Goal: Information Seeking & Learning: Learn about a topic

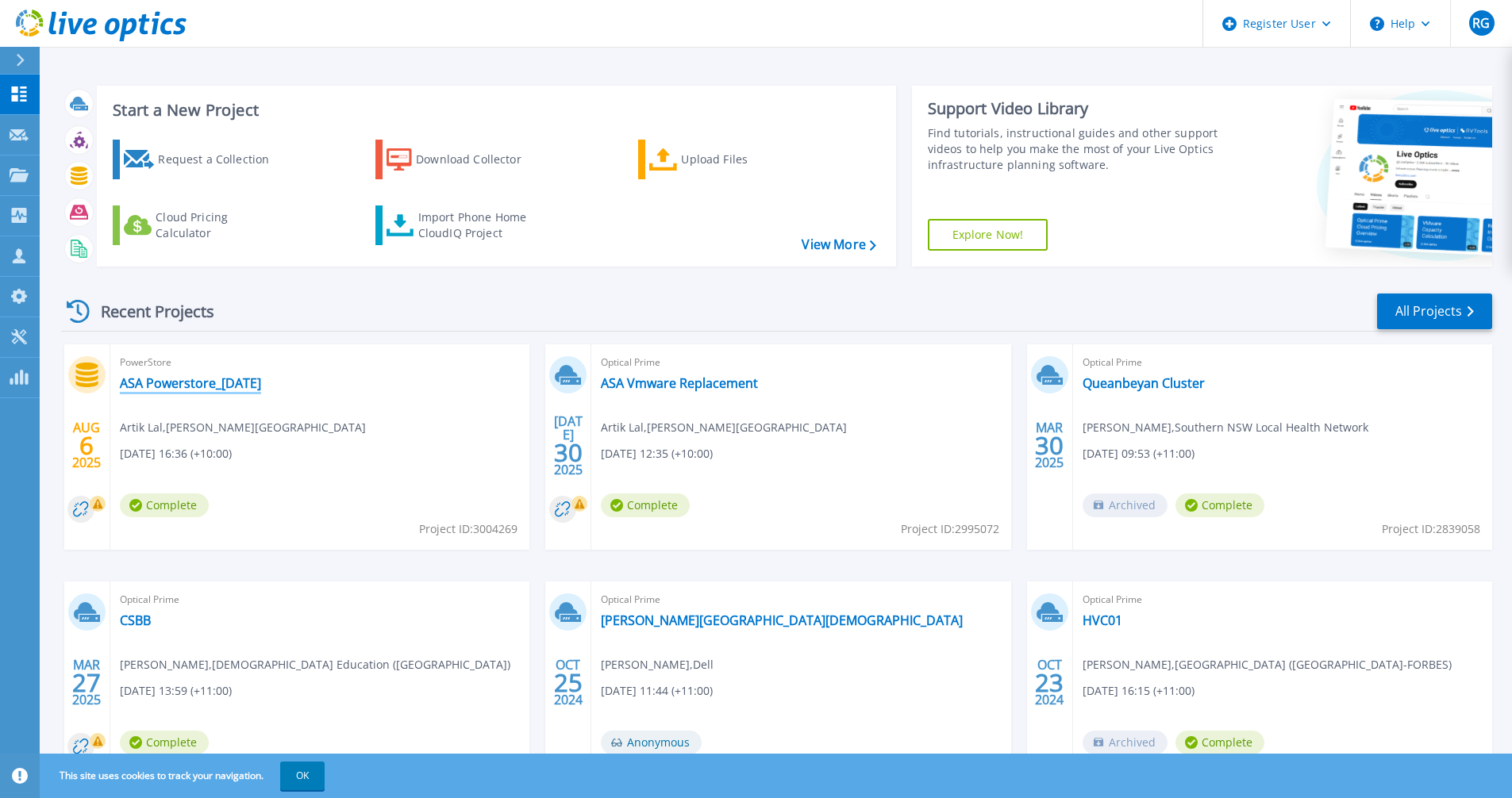
click at [220, 384] on link "ASA Powerstore_[DATE]" at bounding box center [190, 384] width 141 height 16
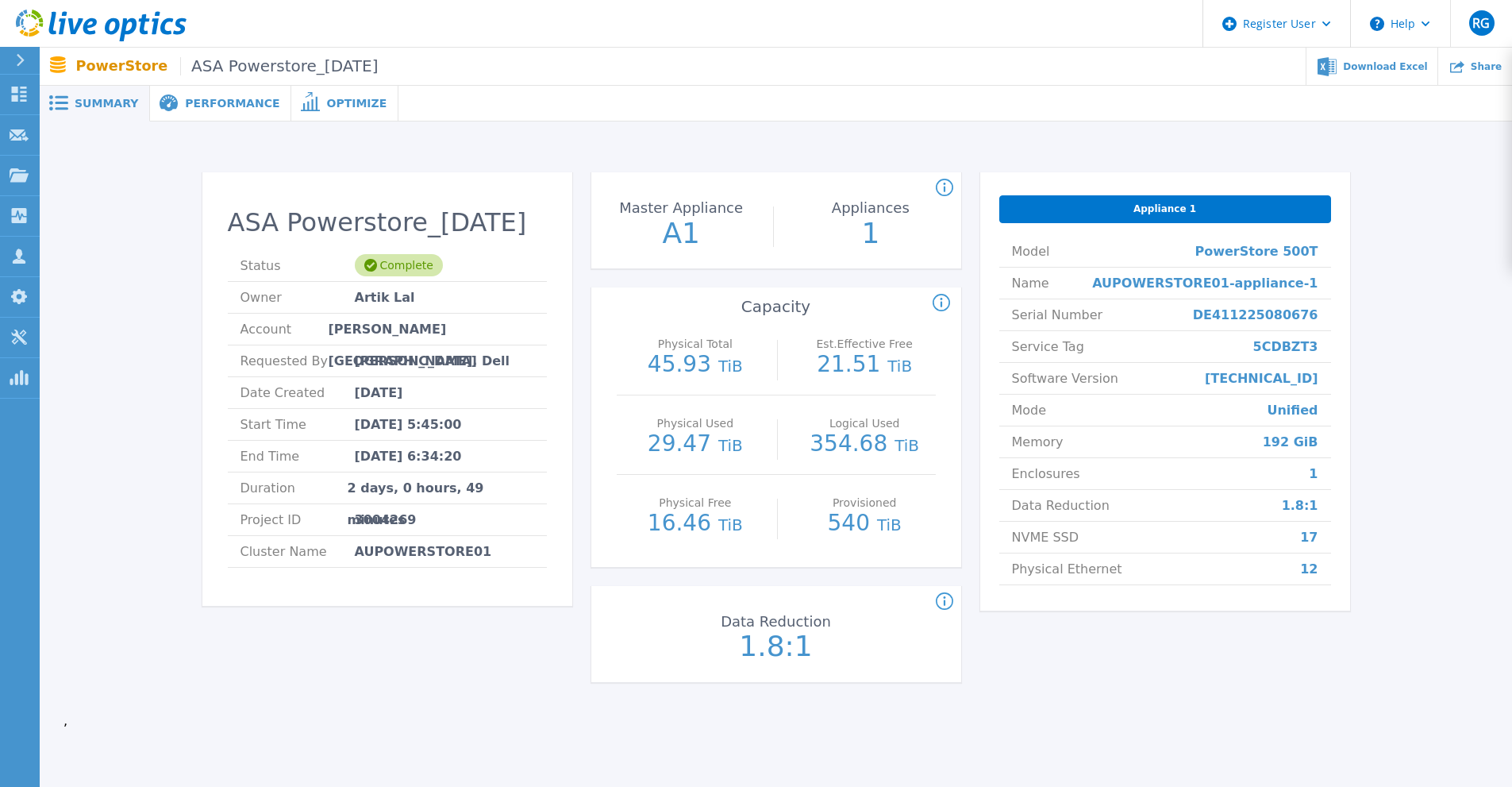
click at [205, 99] on span "Performance" at bounding box center [232, 103] width 94 height 11
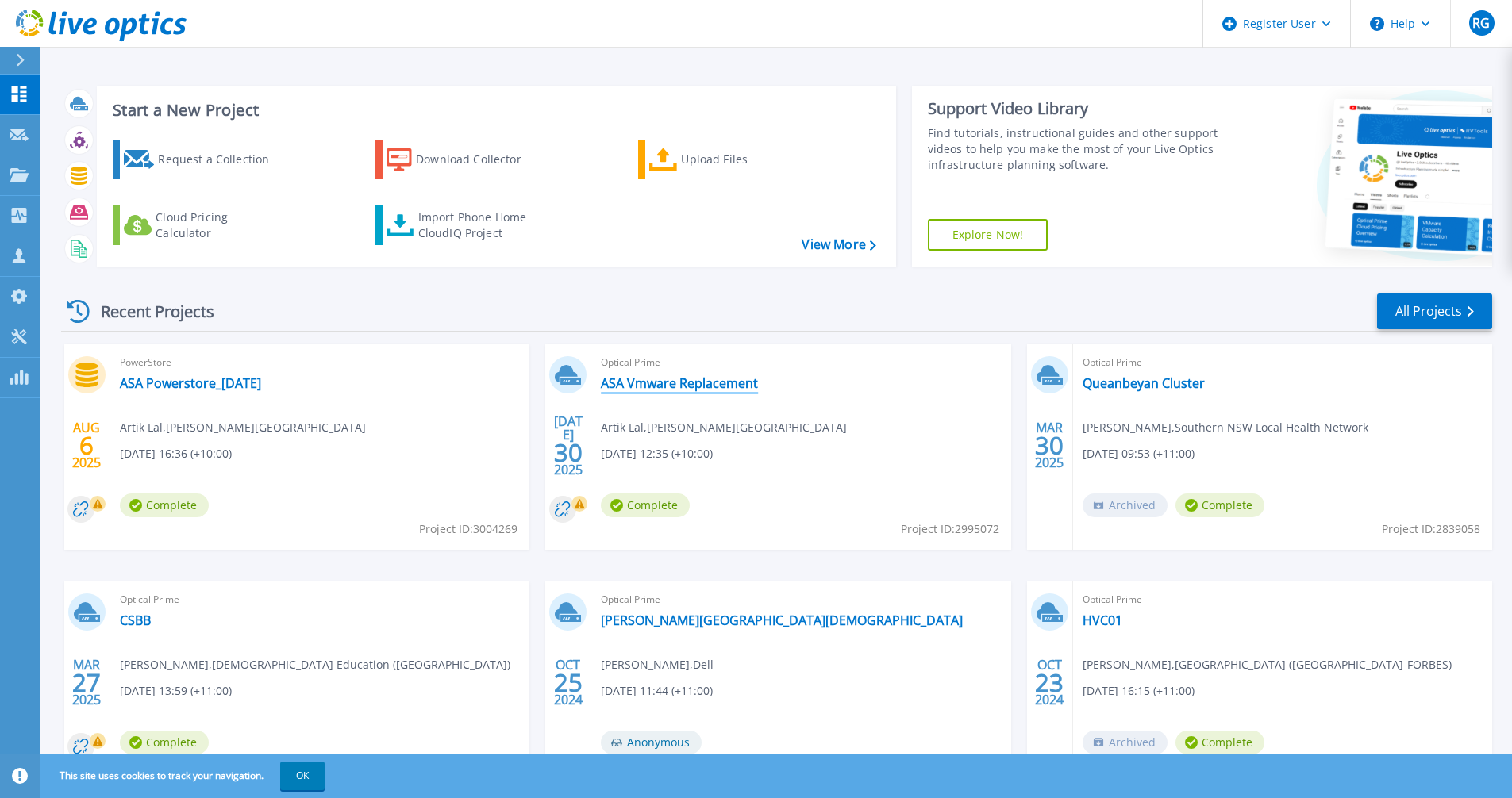
click at [712, 380] on link "ASA Vmware Replacement" at bounding box center [679, 384] width 158 height 16
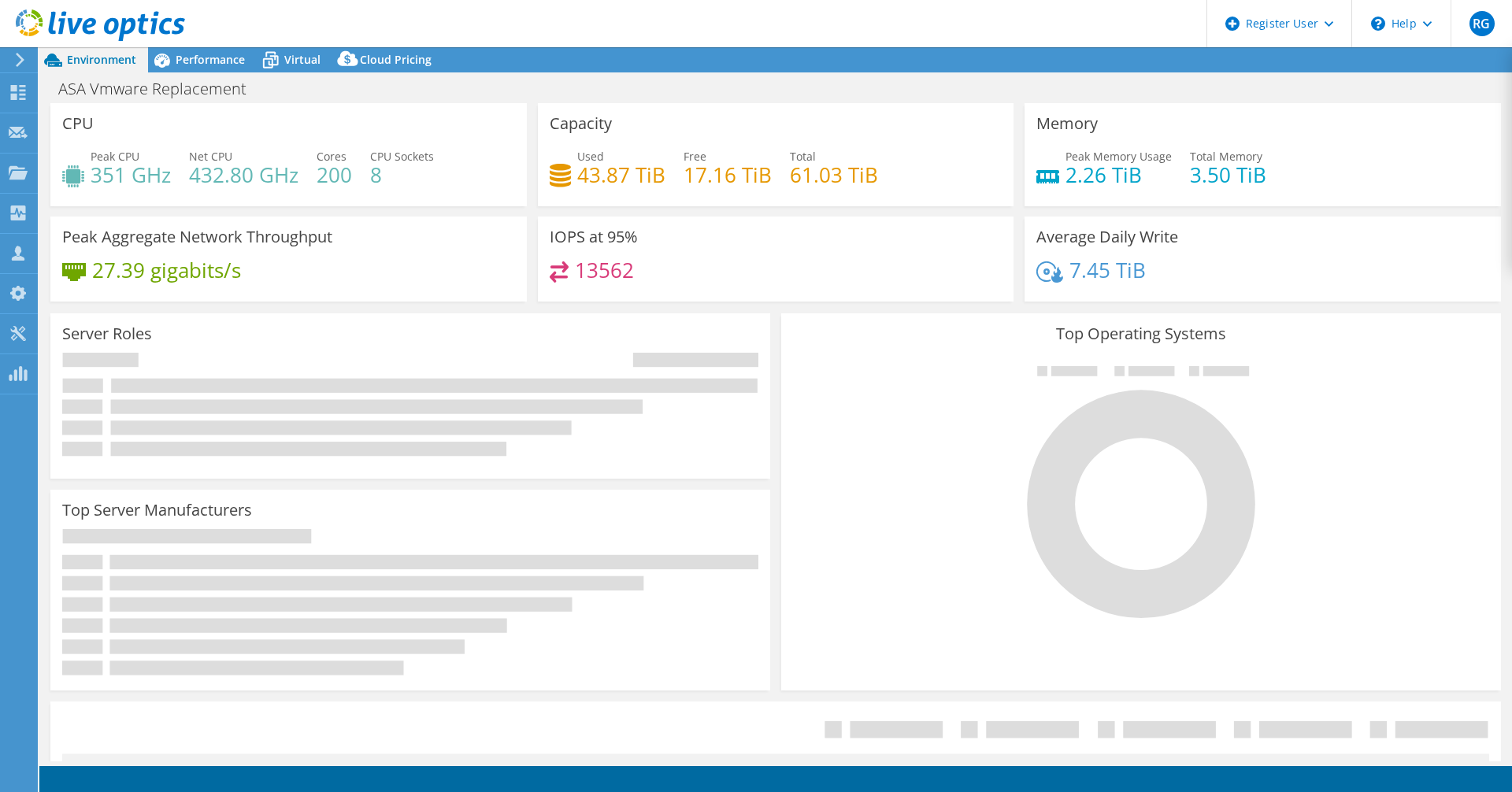
select select "[GEOGRAPHIC_DATA]"
select select "AUD"
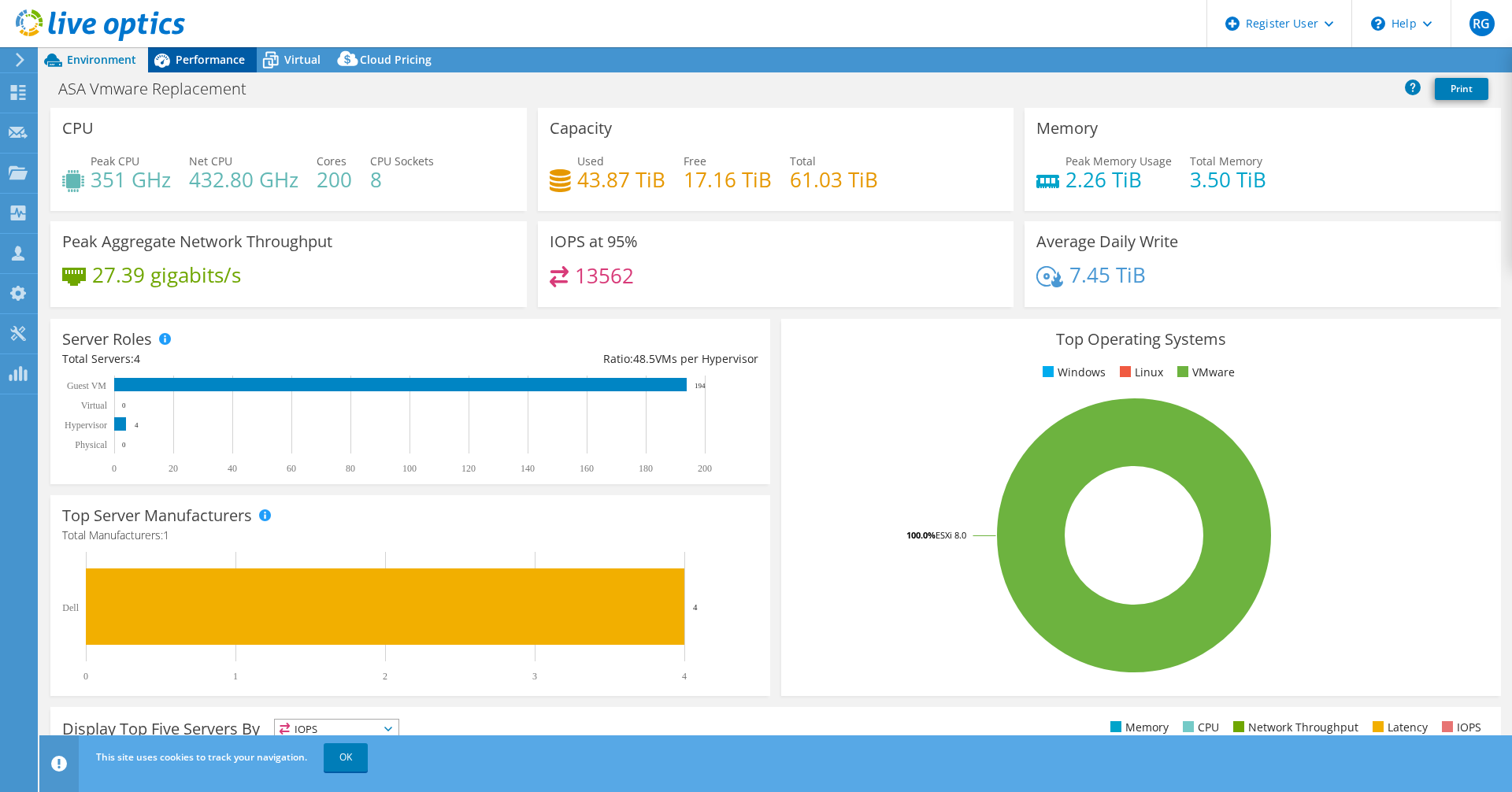
click at [206, 58] on span "Performance" at bounding box center [210, 59] width 69 height 15
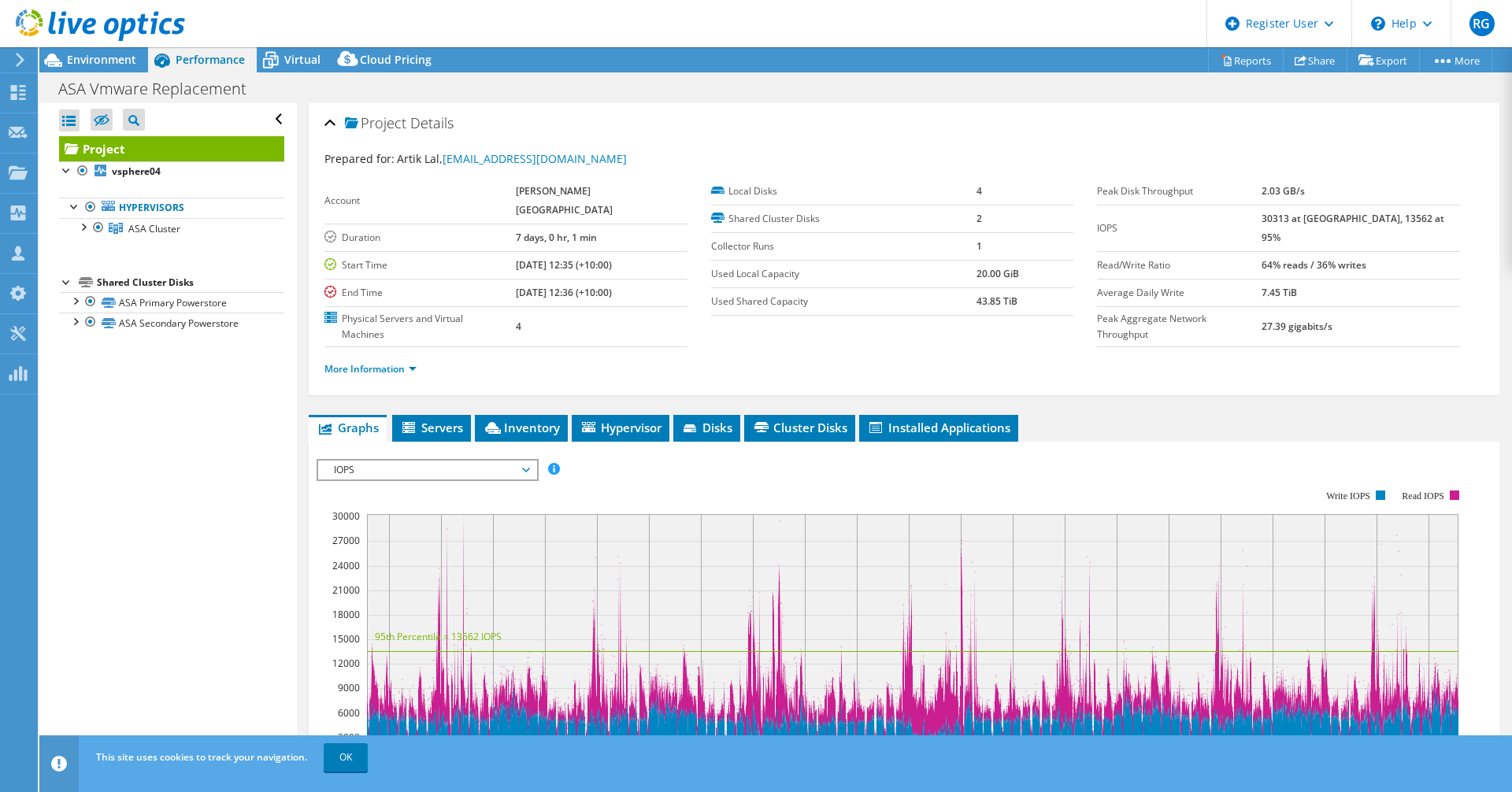
click at [526, 461] on span "IOPS" at bounding box center [427, 471] width 203 height 19
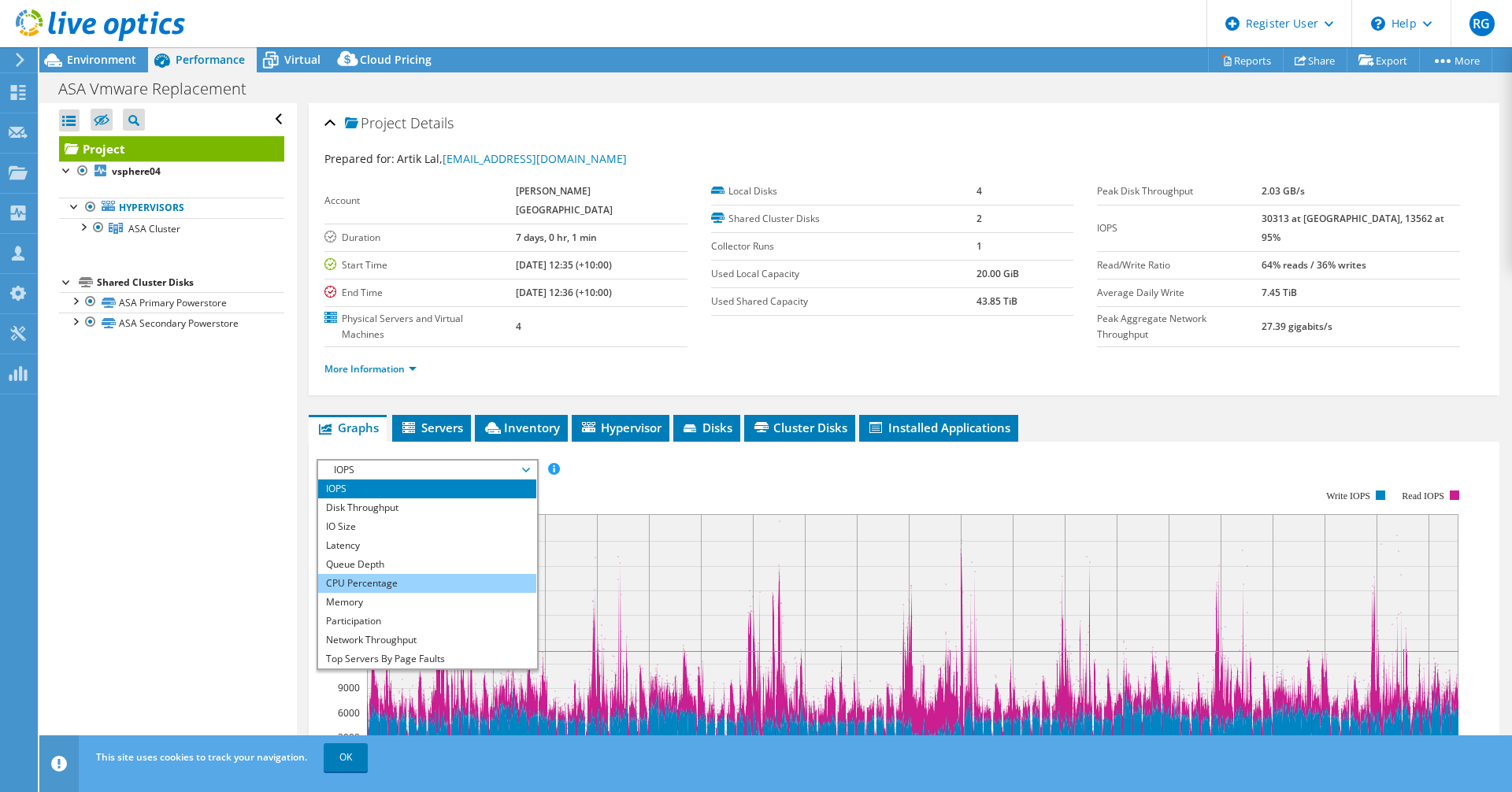
click at [385, 574] on li "CPU Percentage" at bounding box center [427, 584] width 218 height 19
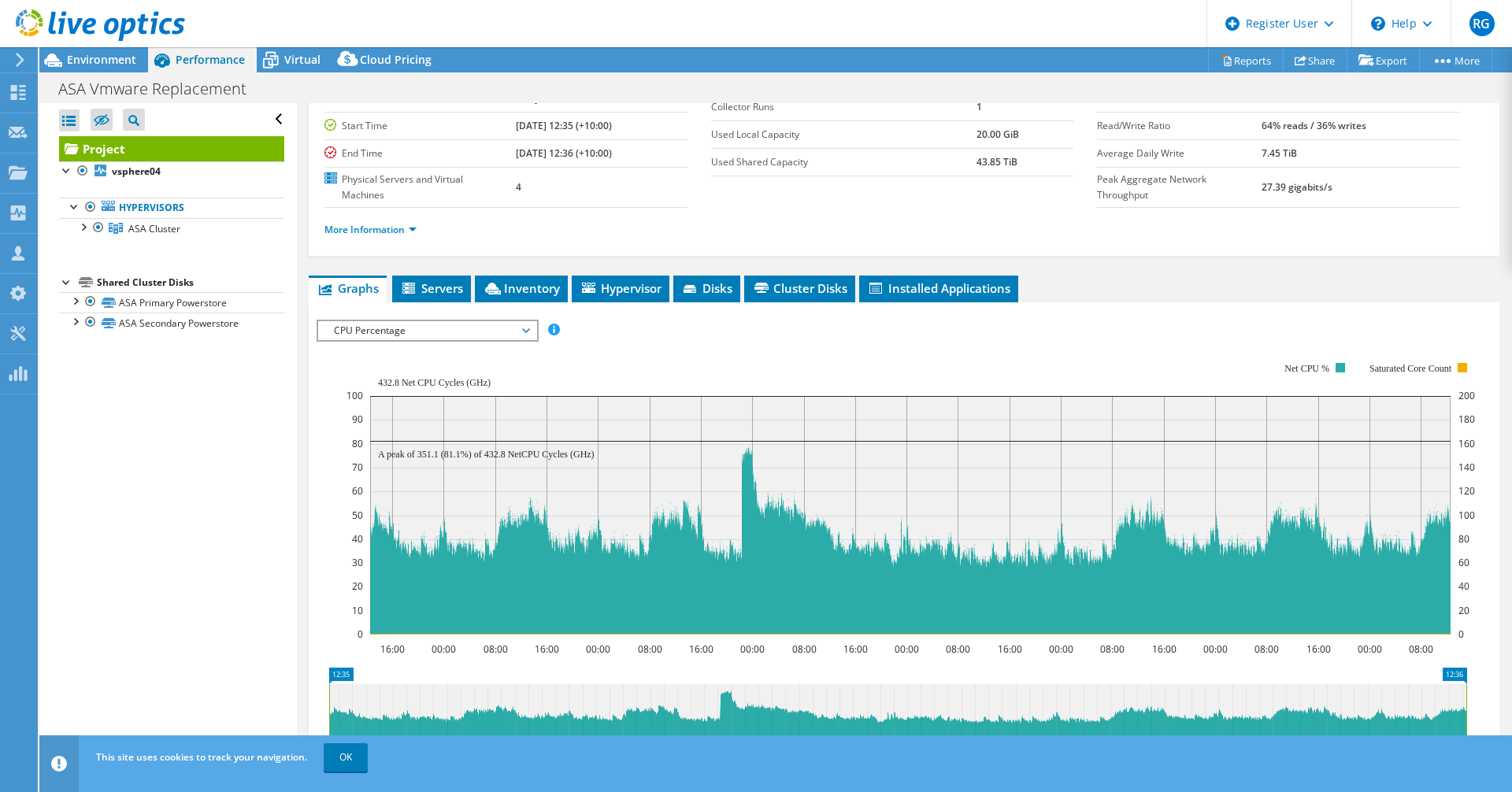
scroll to position [158, 0]
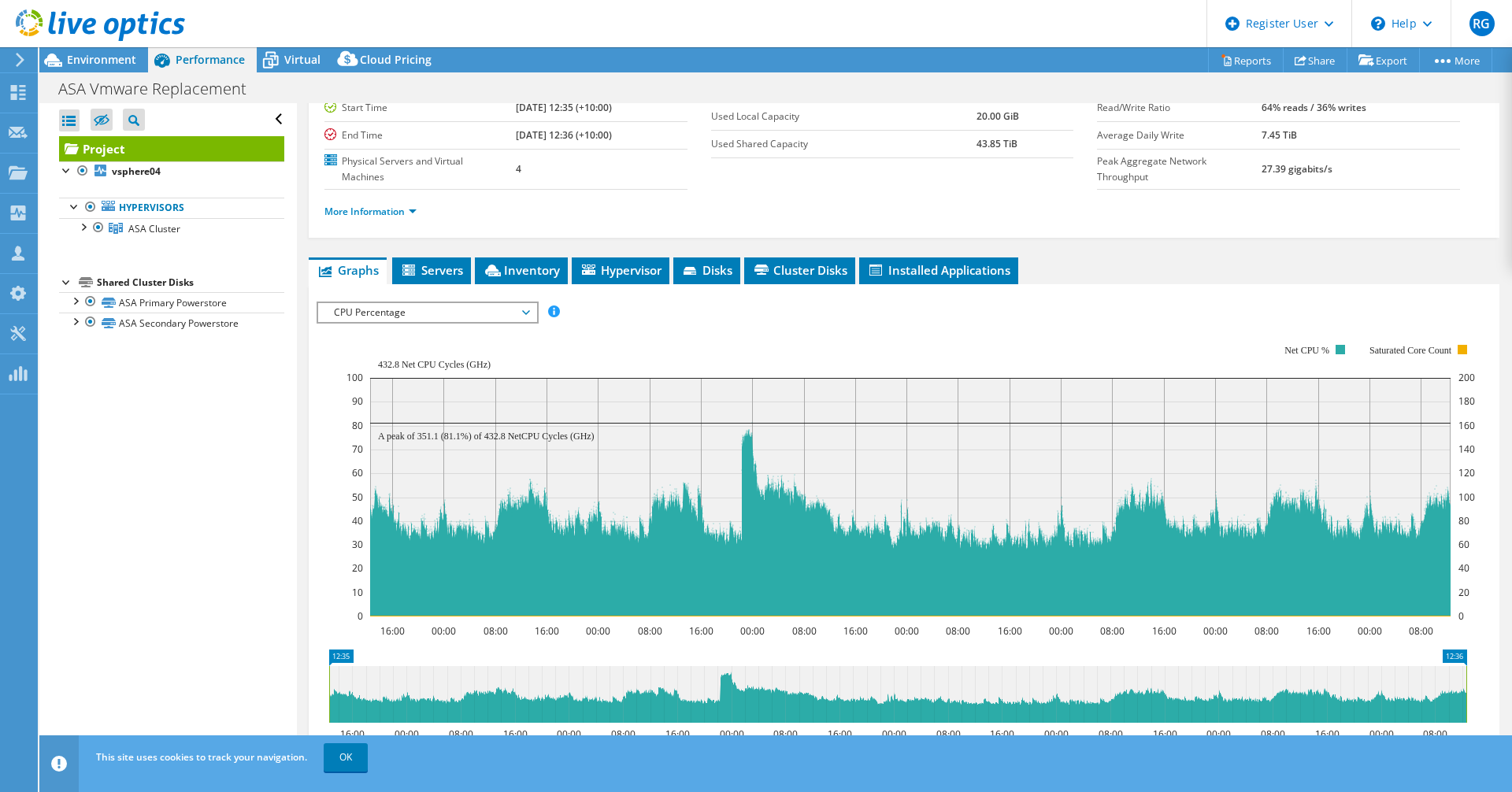
click at [520, 303] on span "CPU Percentage" at bounding box center [427, 313] width 203 height 19
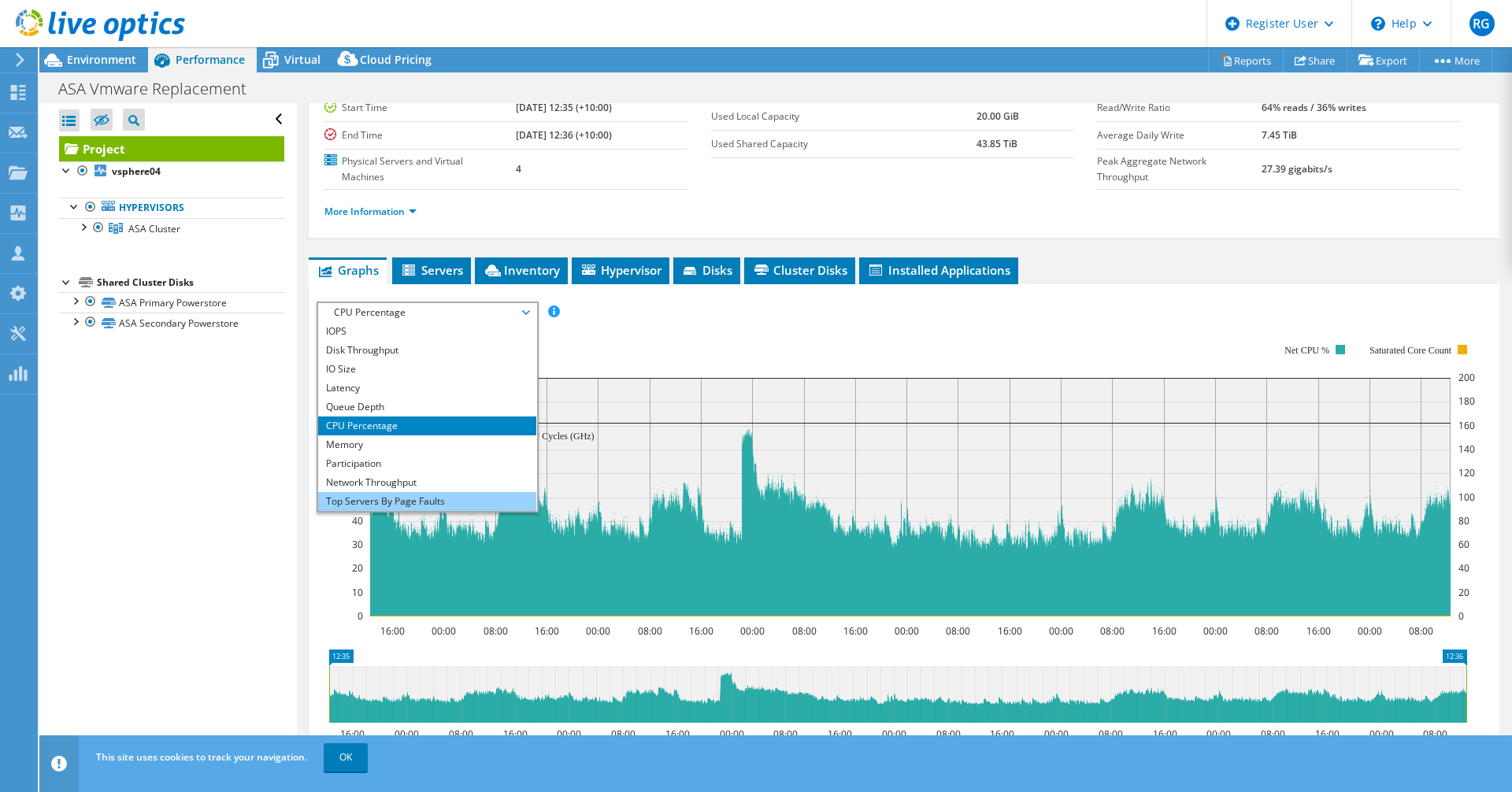
click at [381, 492] on li "Top Servers By Page Faults" at bounding box center [427, 502] width 218 height 19
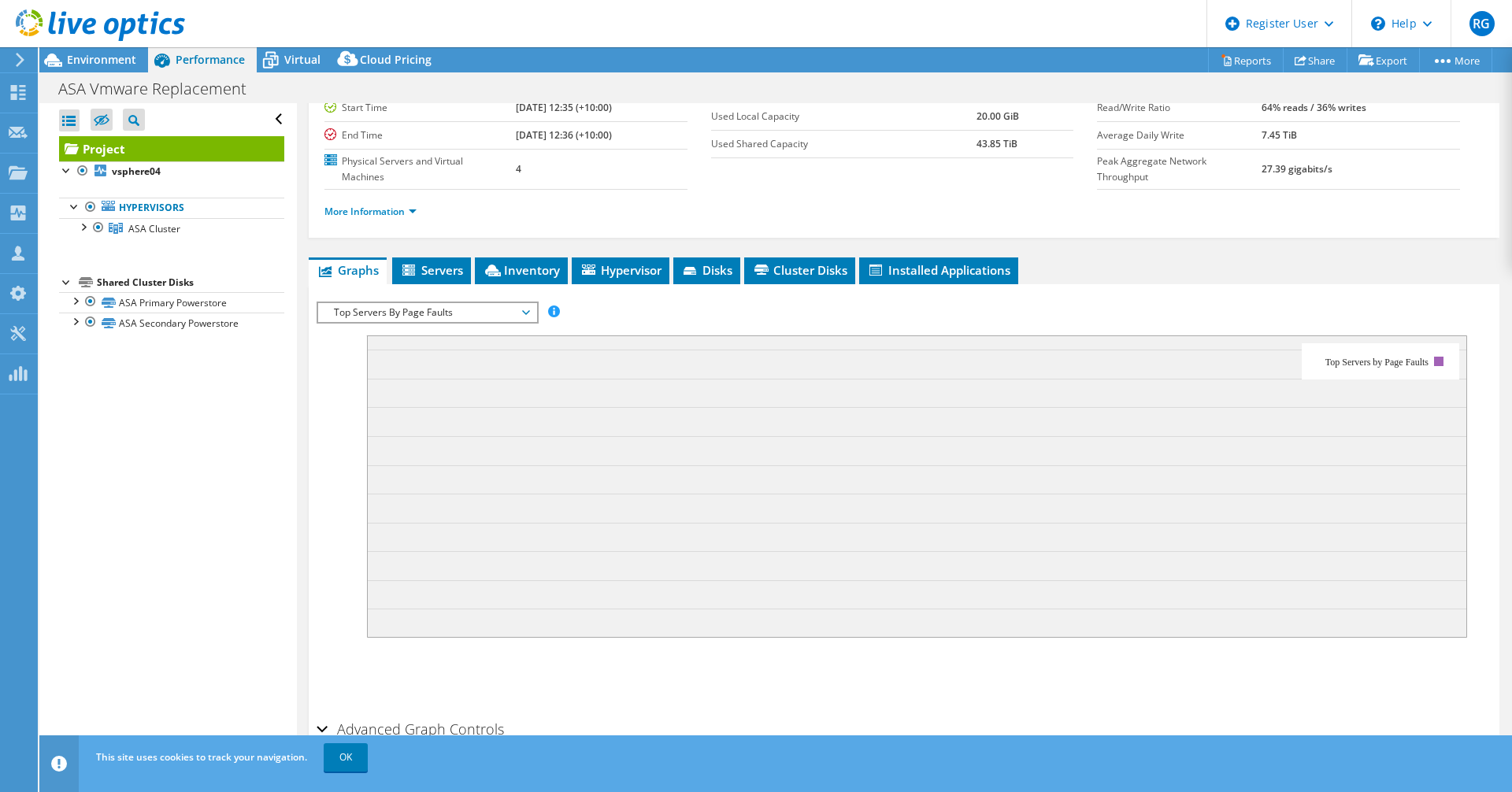
click at [526, 303] on span "Top Servers By Page Faults" at bounding box center [427, 313] width 203 height 19
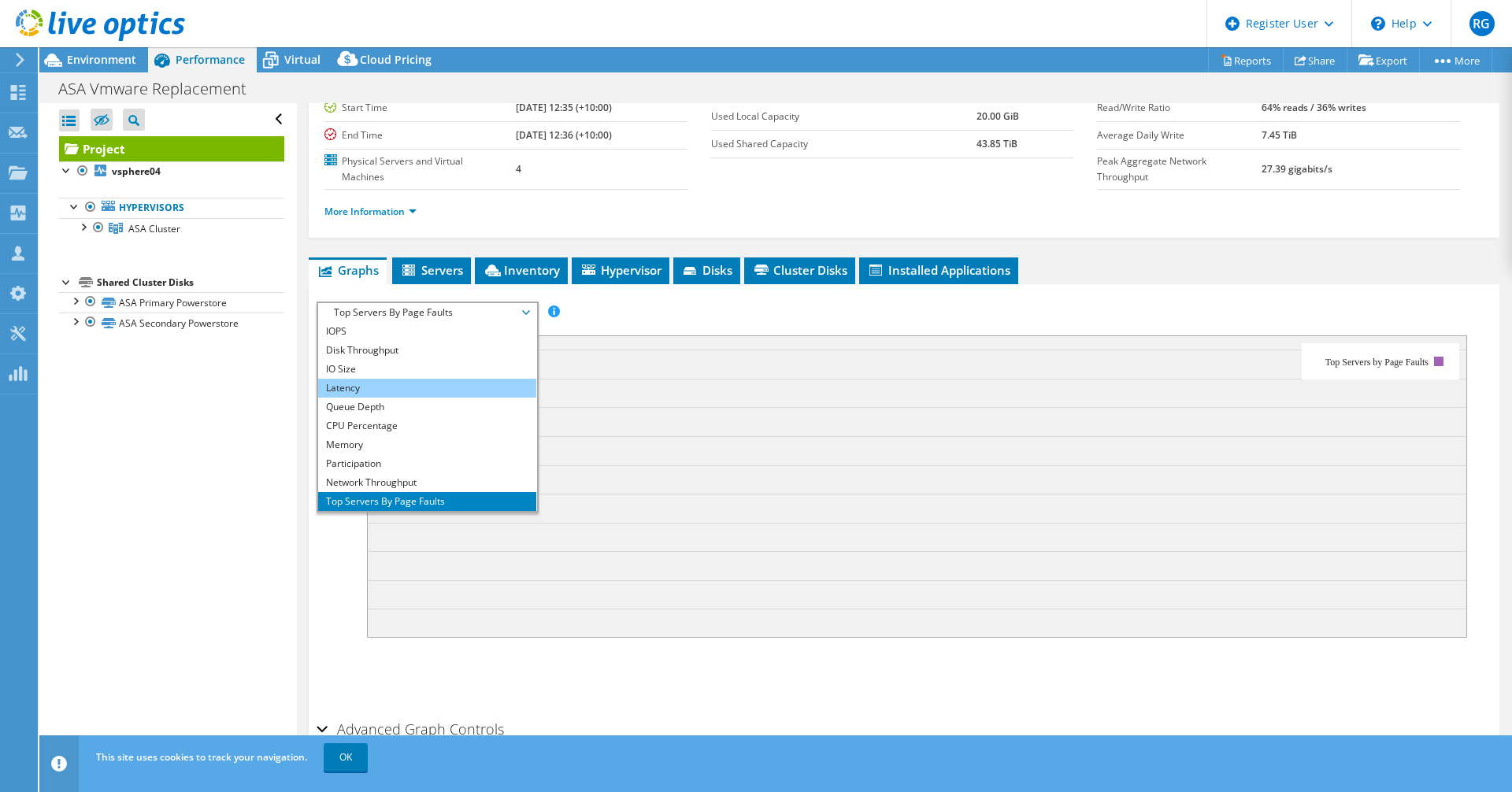
click at [365, 379] on li "Latency" at bounding box center [427, 389] width 218 height 19
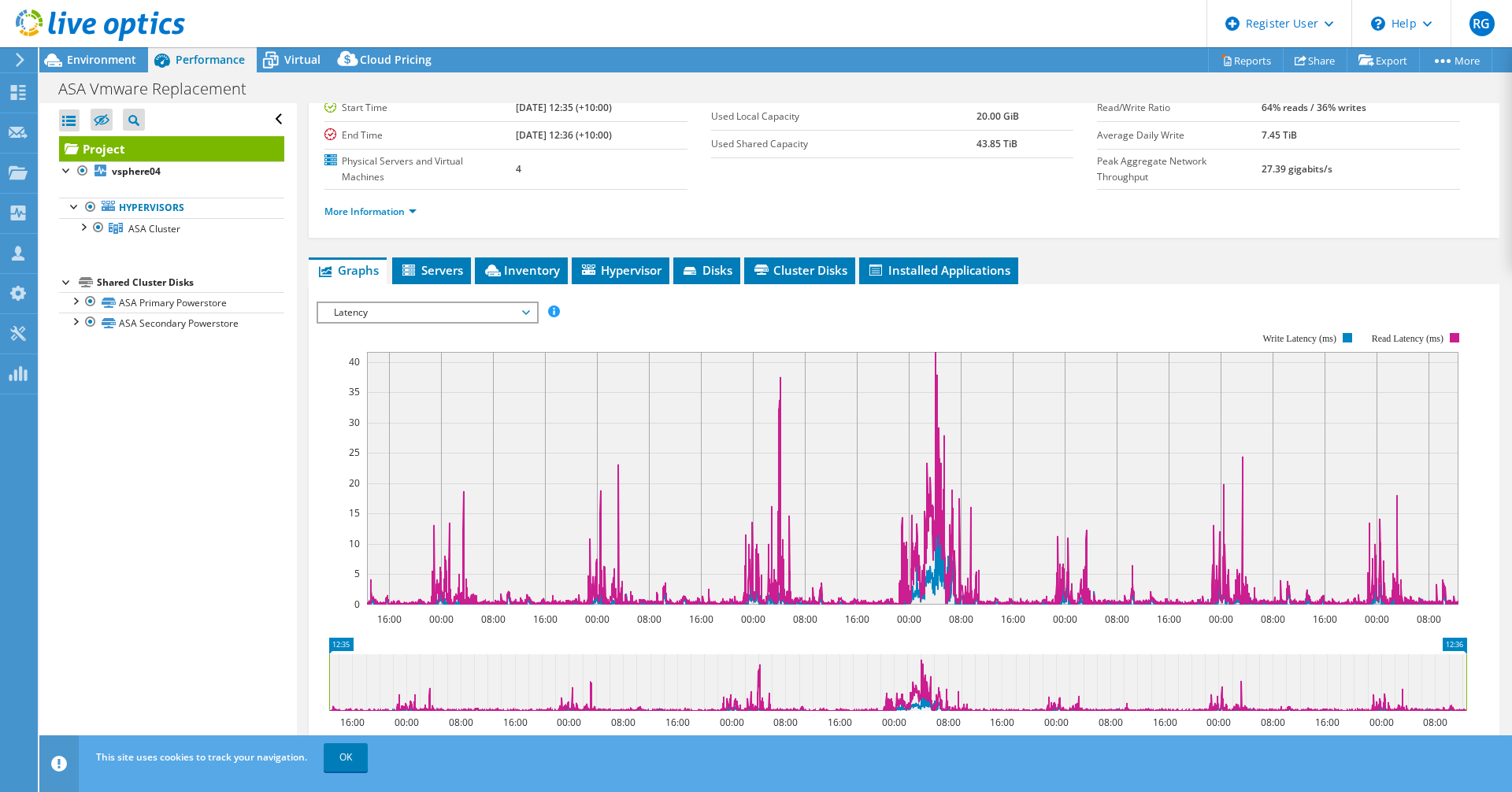
click at [523, 303] on span "Latency" at bounding box center [427, 313] width 203 height 19
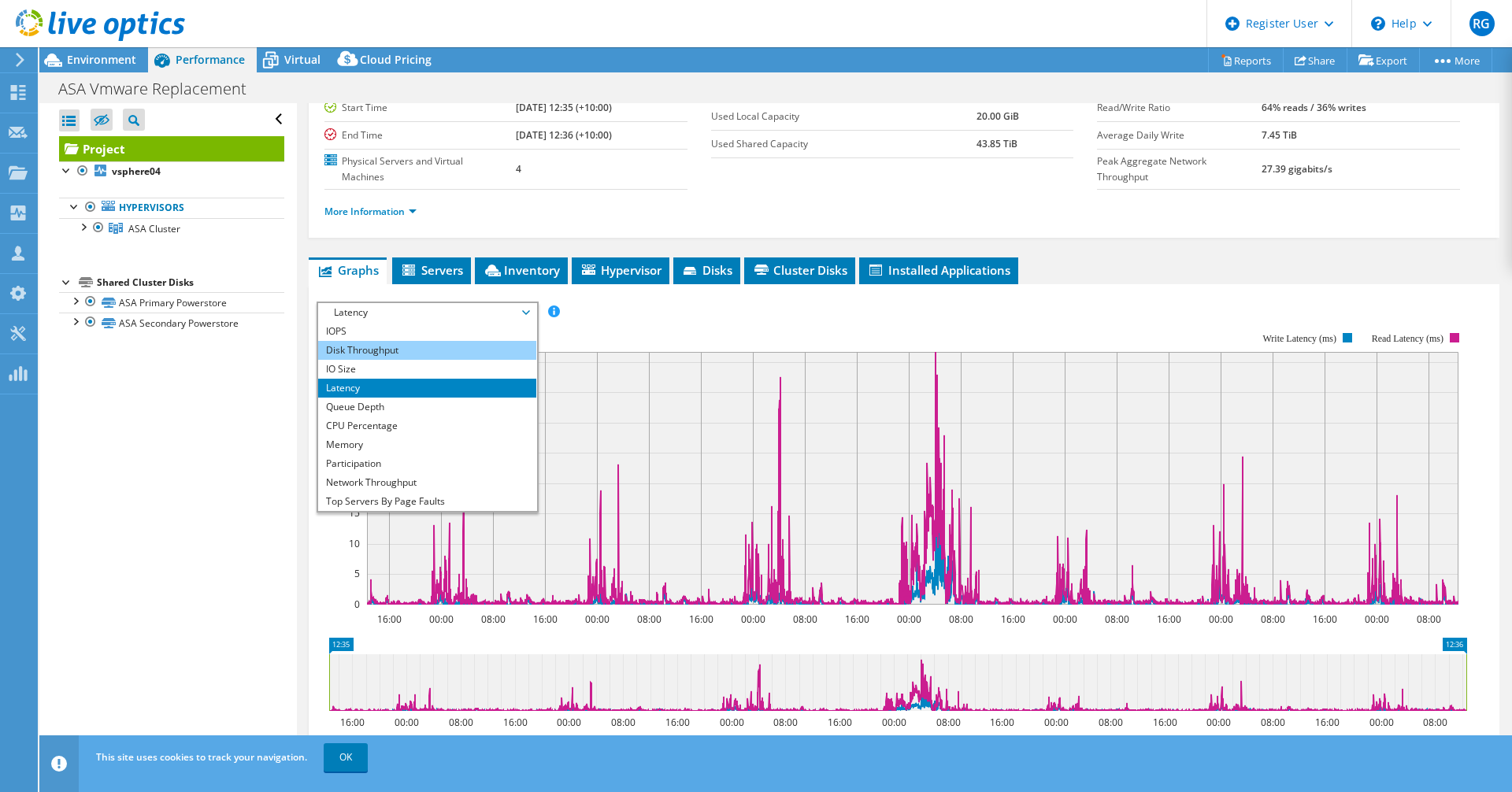
click at [389, 341] on li "Disk Throughput" at bounding box center [427, 350] width 218 height 19
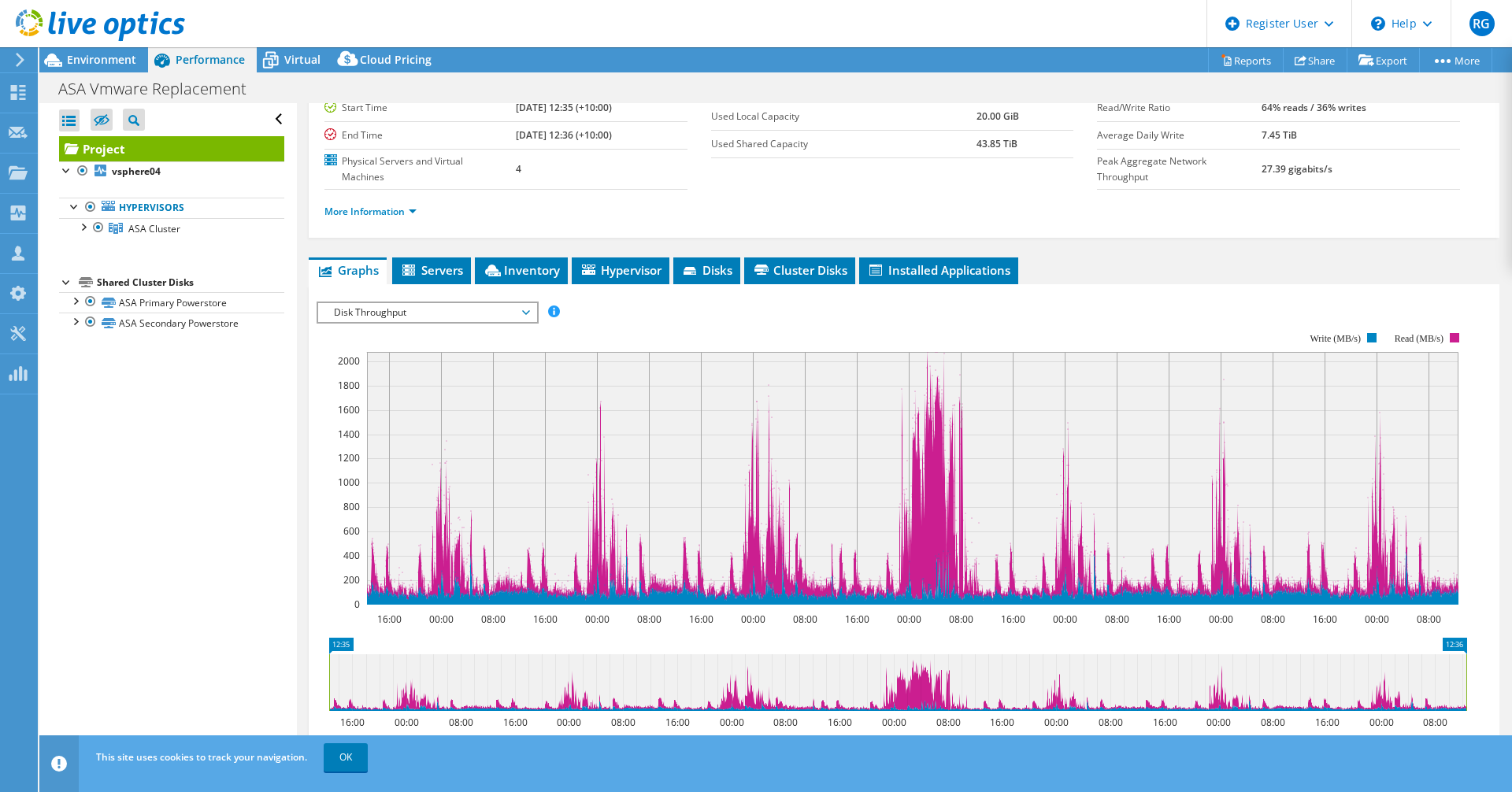
click at [518, 303] on span "Disk Throughput" at bounding box center [427, 313] width 203 height 19
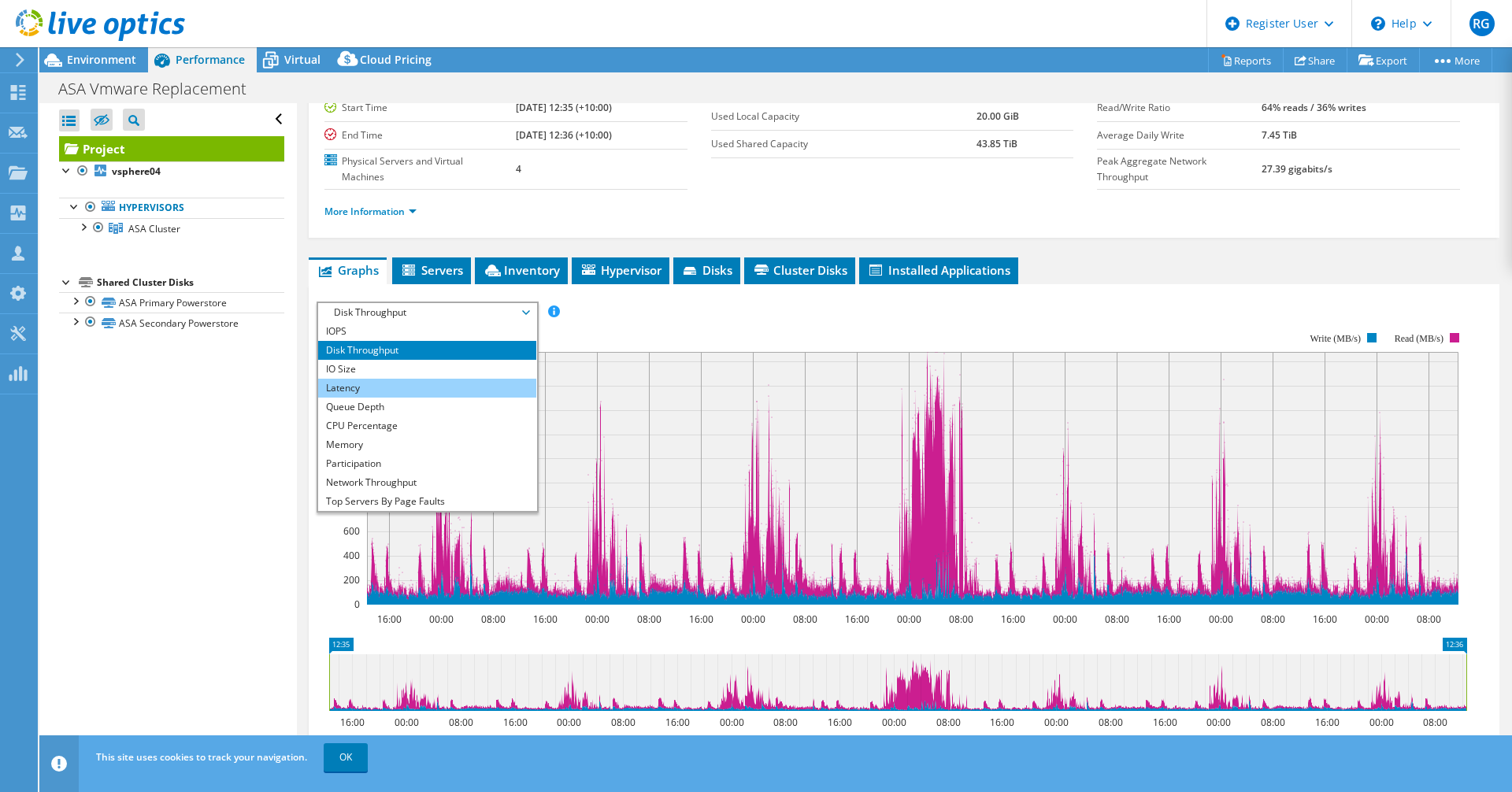
click at [356, 379] on li "Latency" at bounding box center [427, 389] width 218 height 19
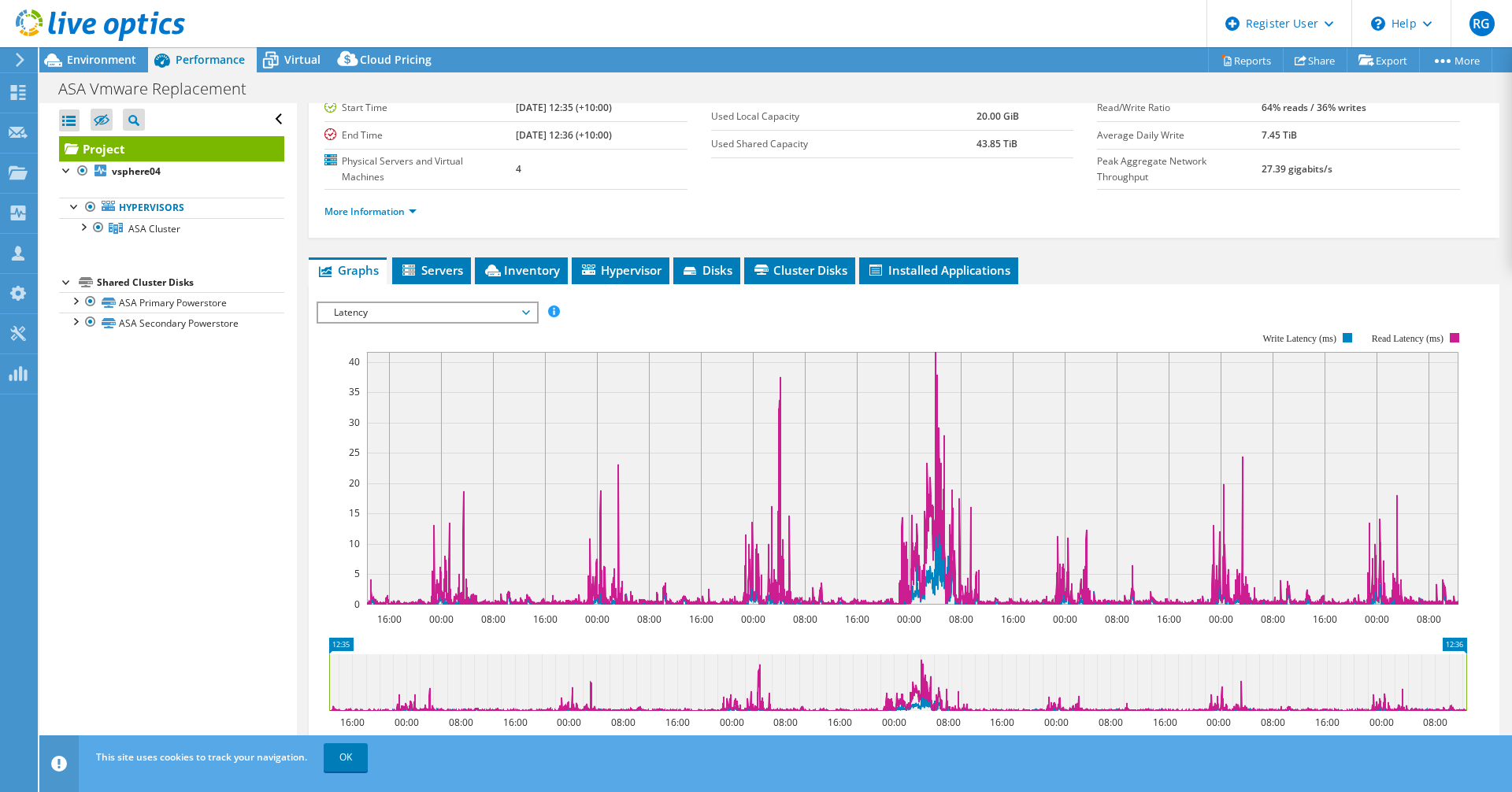
click at [518, 303] on span "Latency" at bounding box center [427, 313] width 203 height 19
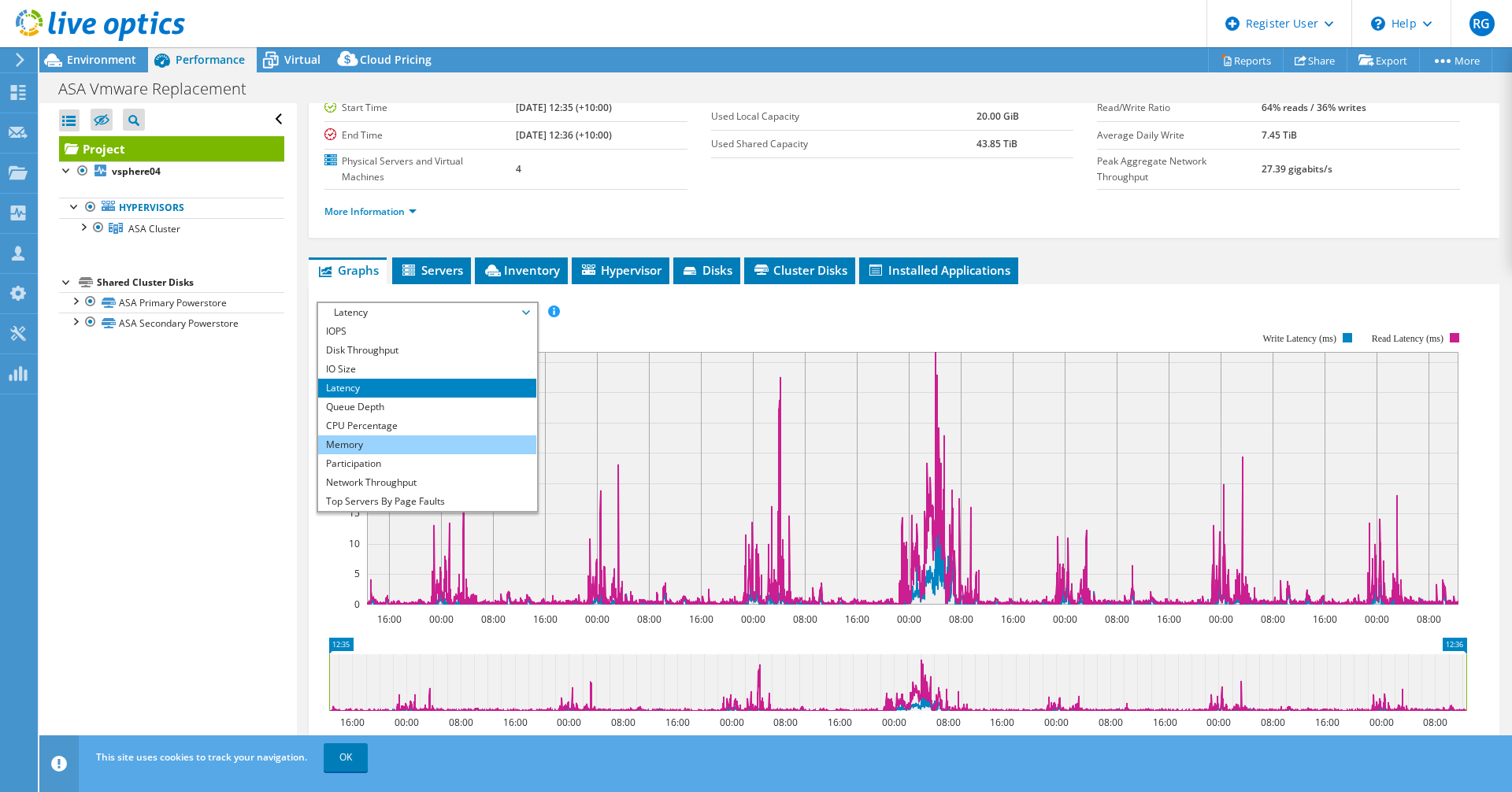
click at [360, 435] on li "Memory" at bounding box center [427, 445] width 218 height 19
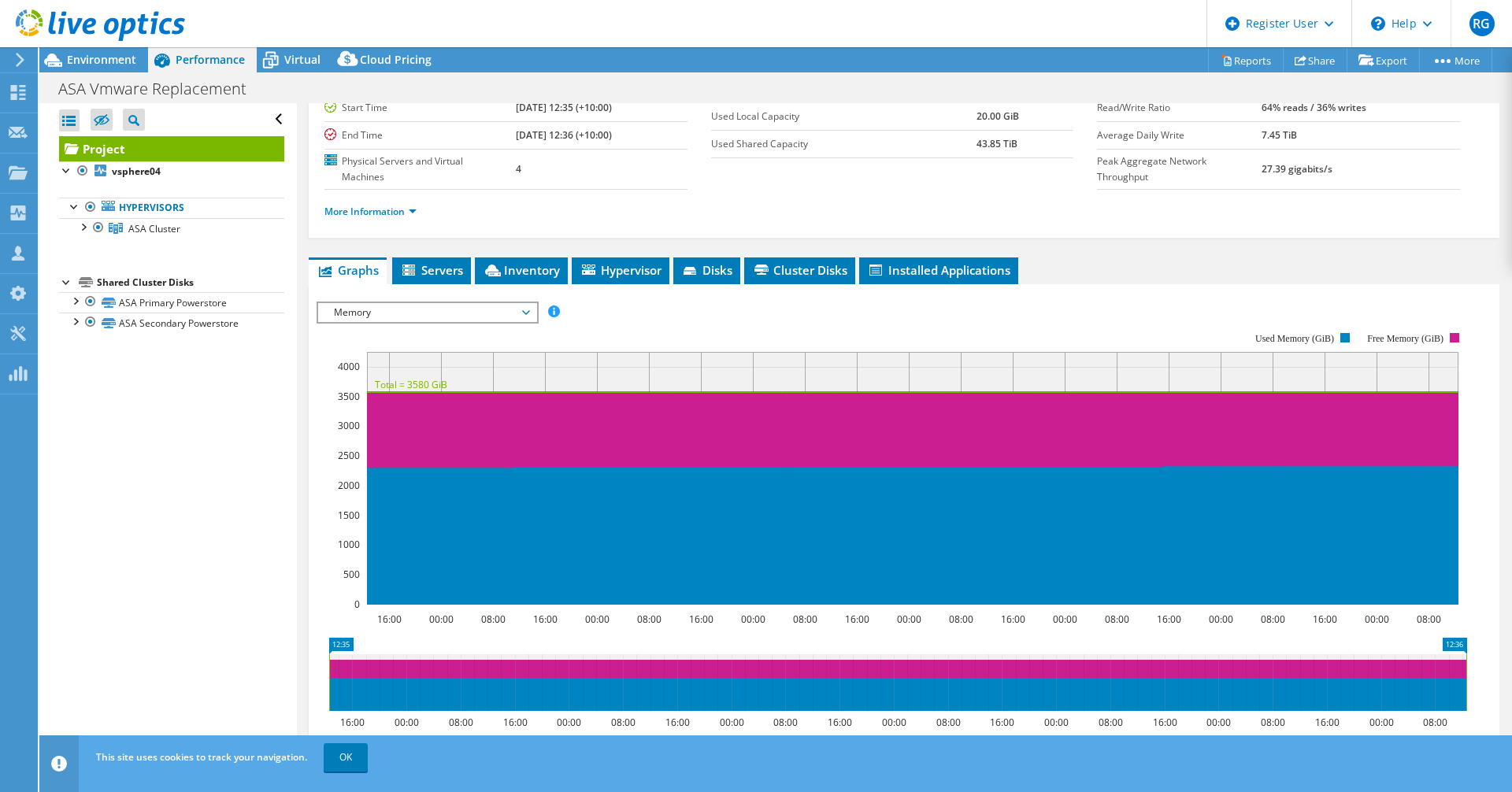
click at [532, 303] on span "Memory" at bounding box center [427, 313] width 218 height 19
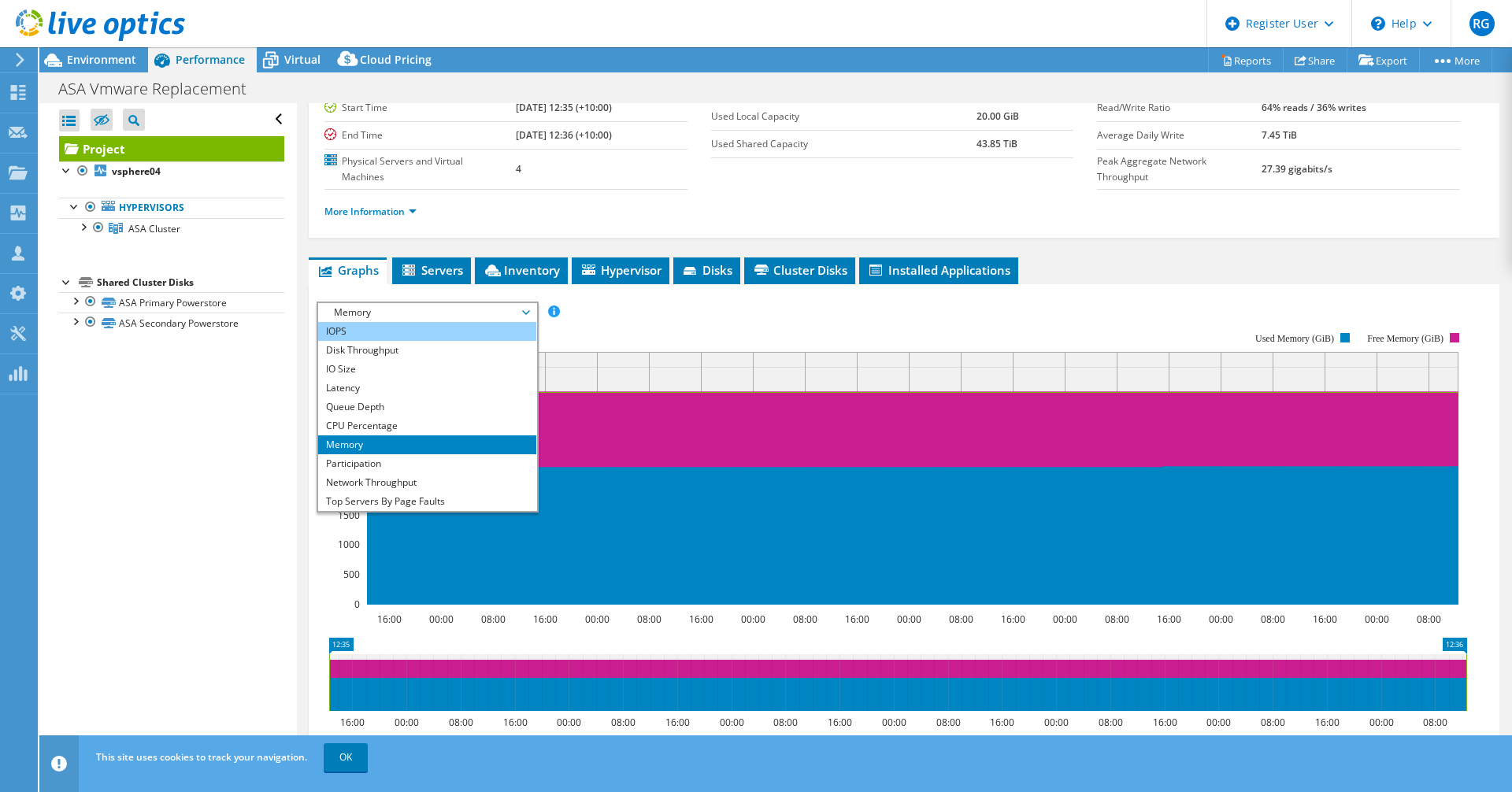
click at [379, 322] on li "IOPS" at bounding box center [427, 332] width 218 height 19
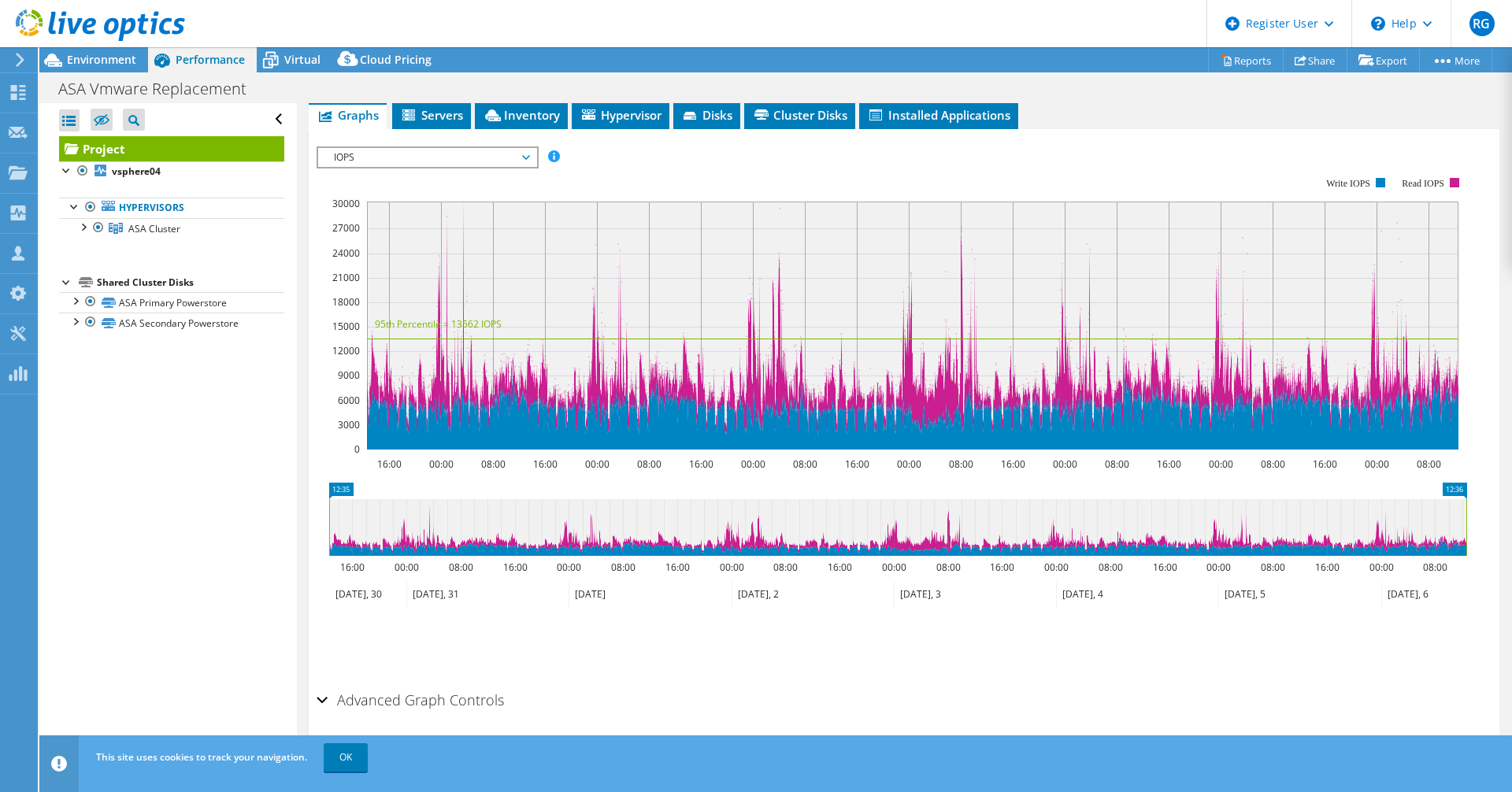
scroll to position [0, 0]
